Goal: Task Accomplishment & Management: Manage account settings

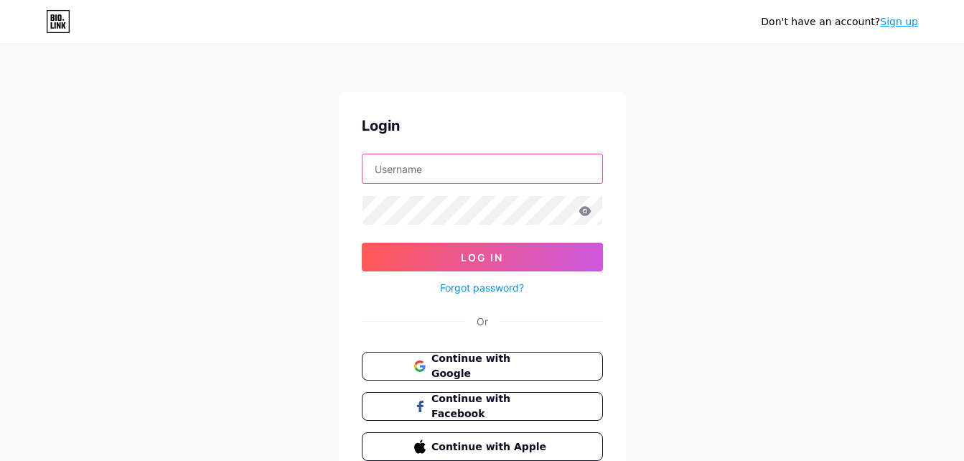
click at [489, 177] on input "text" at bounding box center [483, 168] width 240 height 29
click at [508, 282] on link "Forgot password?" at bounding box center [482, 287] width 84 height 15
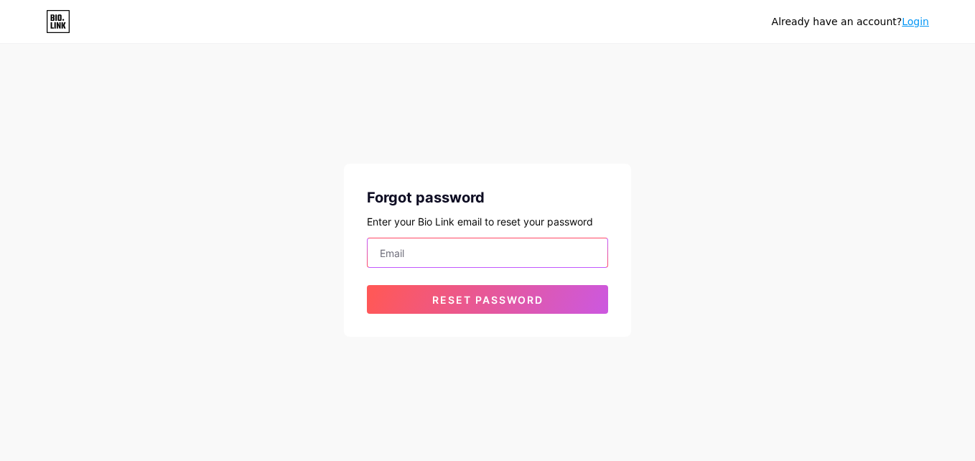
click at [491, 245] on input "email" at bounding box center [488, 252] width 240 height 29
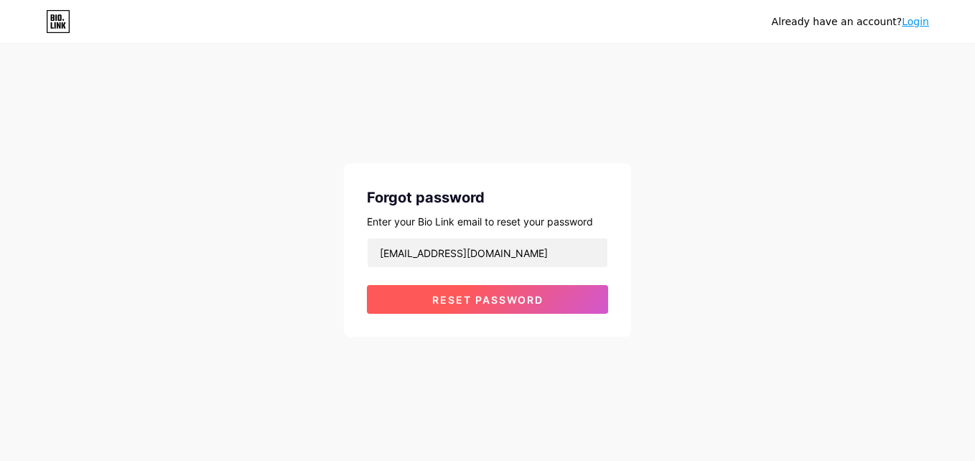
click at [451, 294] on span "Reset password" at bounding box center [487, 300] width 111 height 12
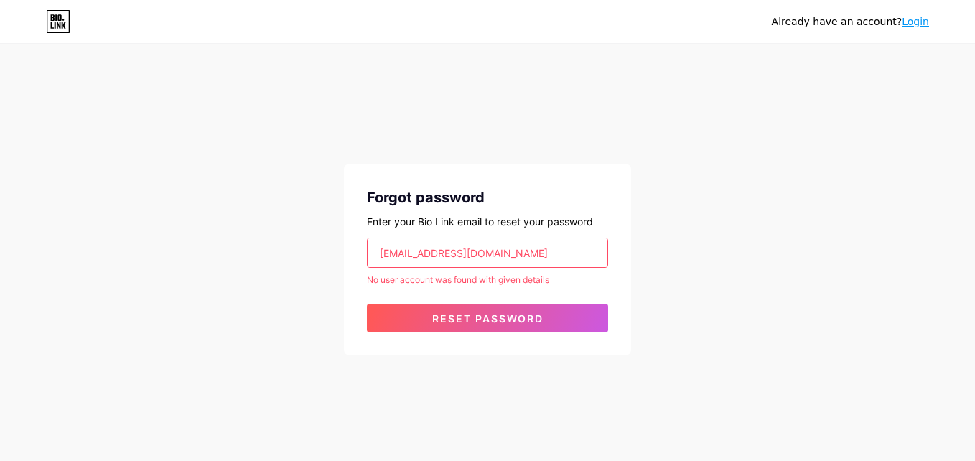
click at [486, 253] on input "[EMAIL_ADDRESS][DOMAIN_NAME]" at bounding box center [488, 252] width 240 height 29
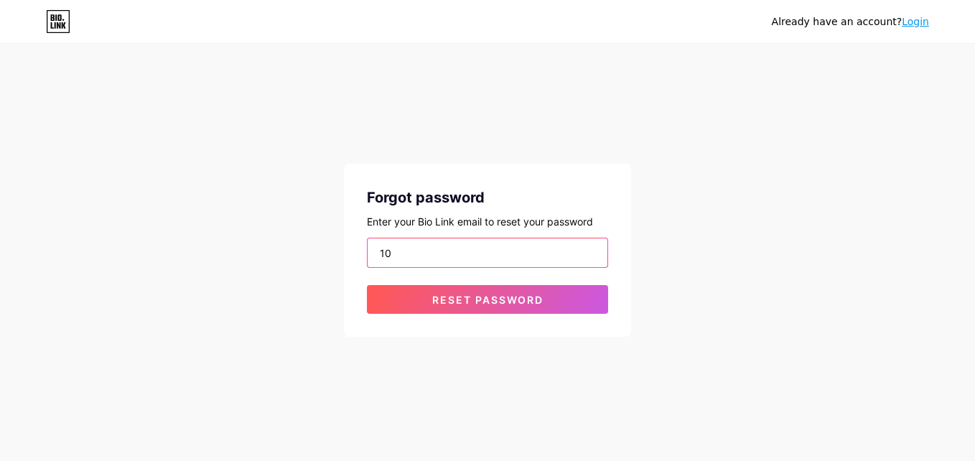
type input "1"
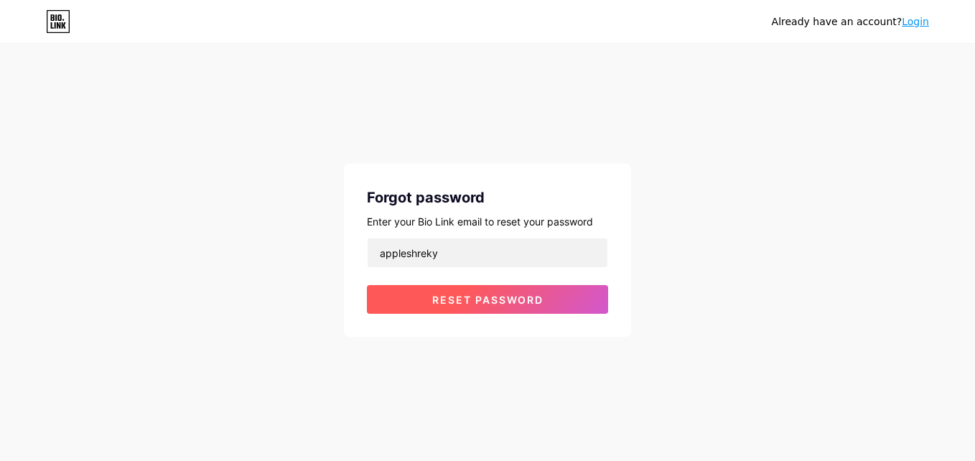
click at [468, 287] on button "Reset password" at bounding box center [487, 299] width 241 height 29
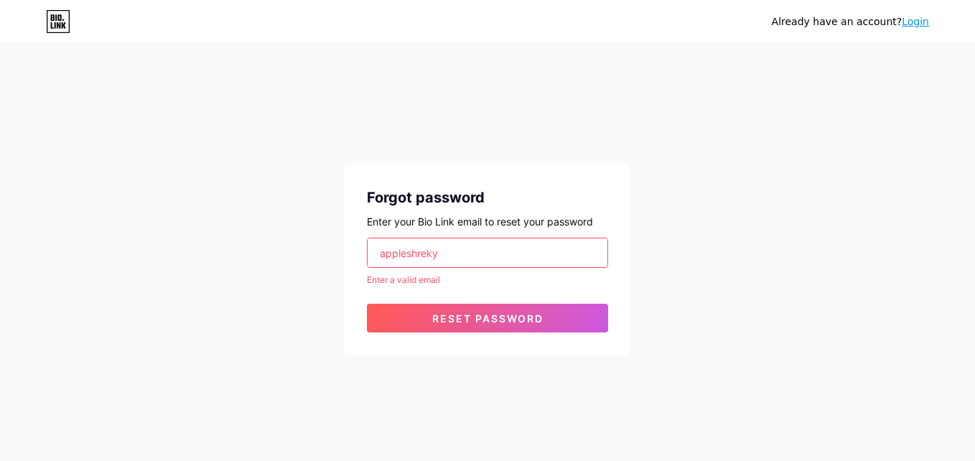
drag, startPoint x: 458, startPoint y: 255, endPoint x: 411, endPoint y: 252, distance: 47.5
click at [411, 252] on input "appleshreky" at bounding box center [488, 252] width 240 height 29
type input "a"
type input "A"
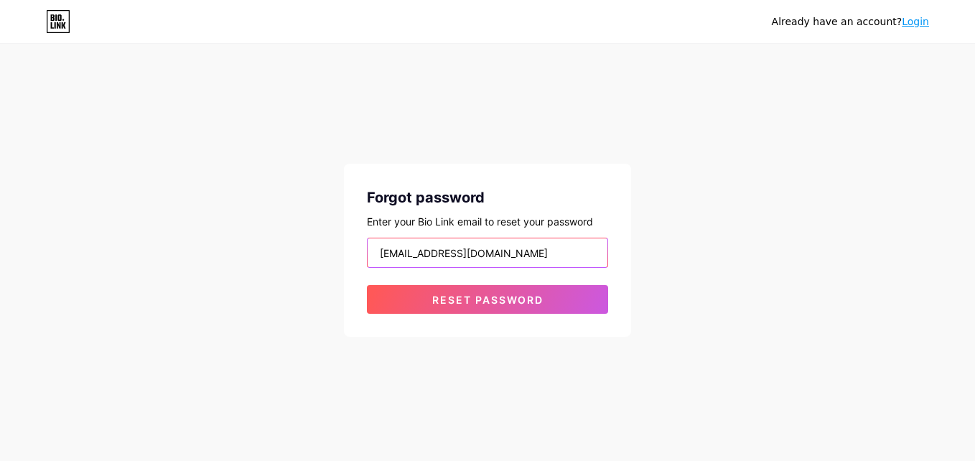
click at [367, 285] on button "Reset password" at bounding box center [487, 299] width 241 height 29
type input "[EMAIL_ADDRESS][DOMAIN_NAME]"
click at [539, 316] on div "Forgot password Enter your Bio Link email to reset your password [EMAIL_ADDRESS…" at bounding box center [487, 250] width 287 height 173
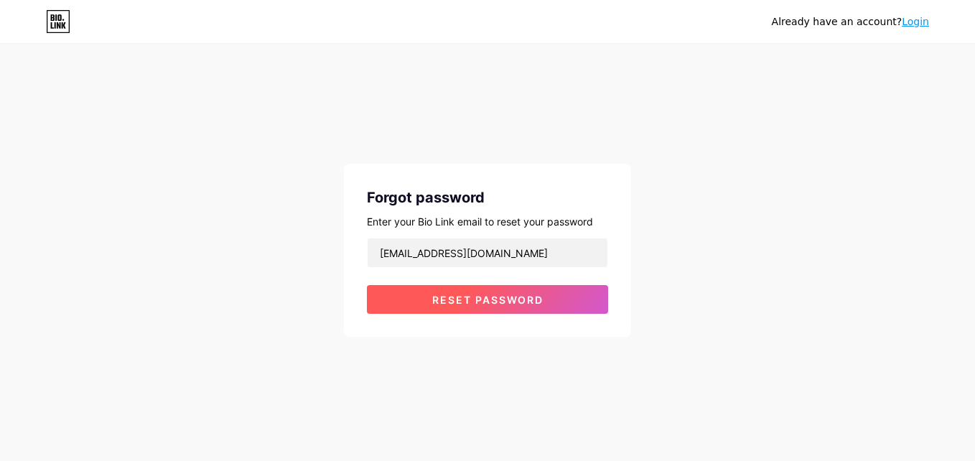
click at [540, 310] on button "Reset password" at bounding box center [487, 299] width 241 height 29
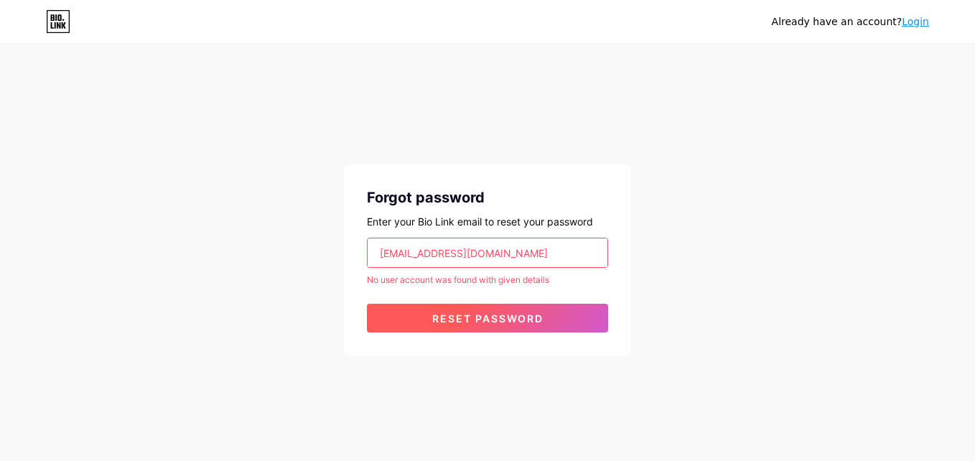
click at [542, 310] on button "Reset password" at bounding box center [487, 318] width 241 height 29
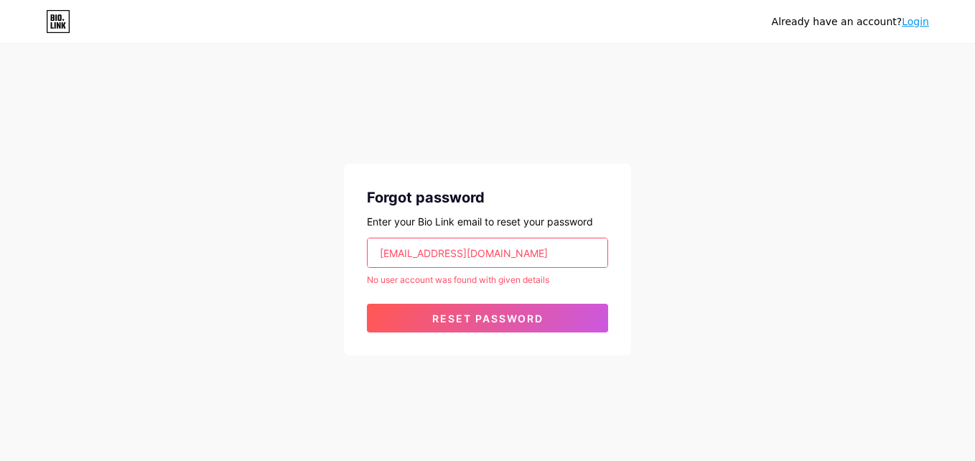
drag, startPoint x: 516, startPoint y: 244, endPoint x: 281, endPoint y: 280, distance: 237.5
click at [281, 280] on div "Already have an account? Login Forgot password Enter your Bio Link email to res…" at bounding box center [487, 200] width 975 height 401
